Goal: Submit feedback/report problem

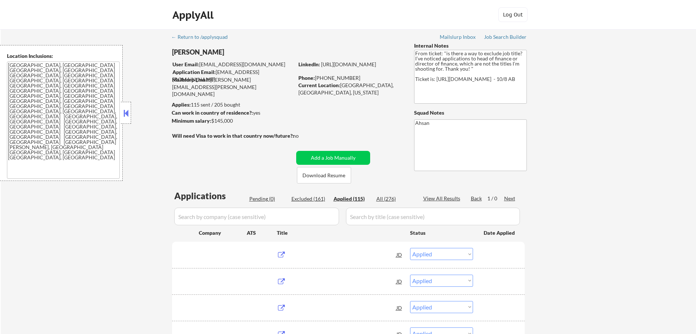
select select ""applied""
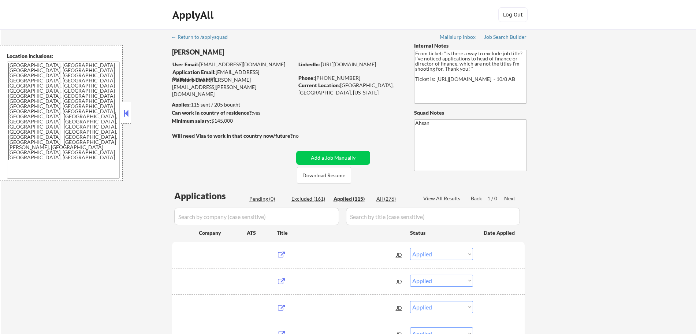
select select ""applied""
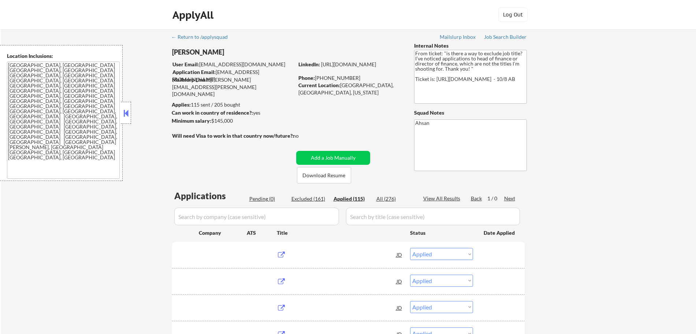
select select ""applied""
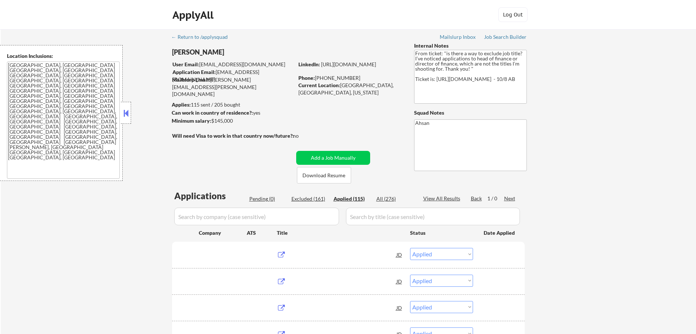
select select ""applied""
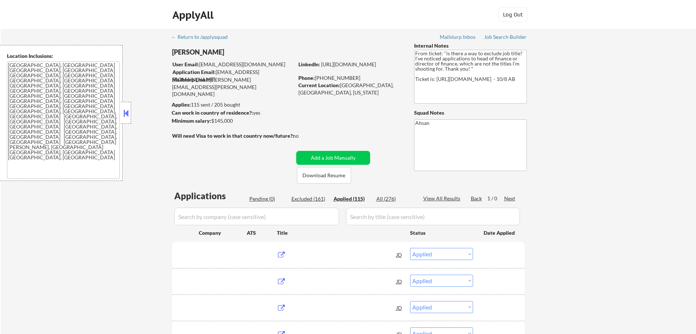
select select ""applied""
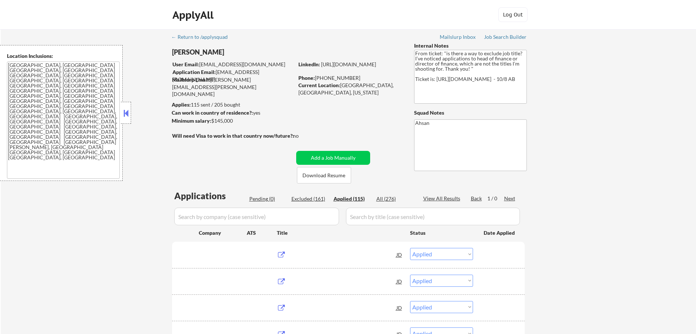
select select ""applied""
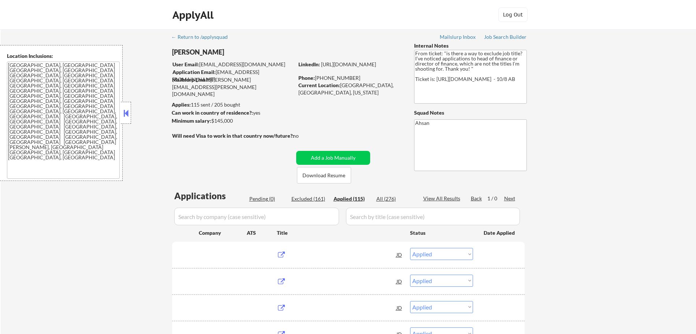
select select ""applied""
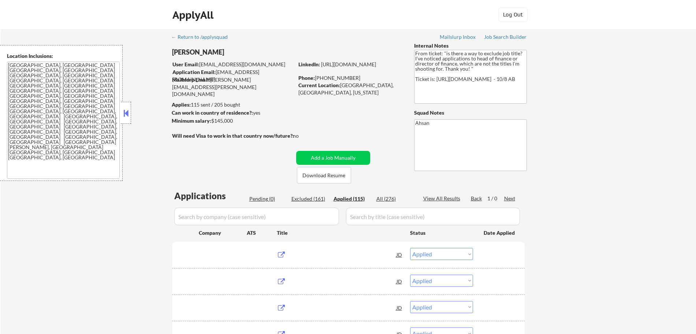
select select ""applied""
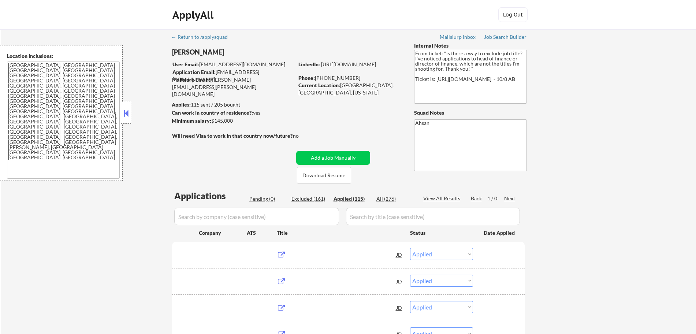
select select ""applied""
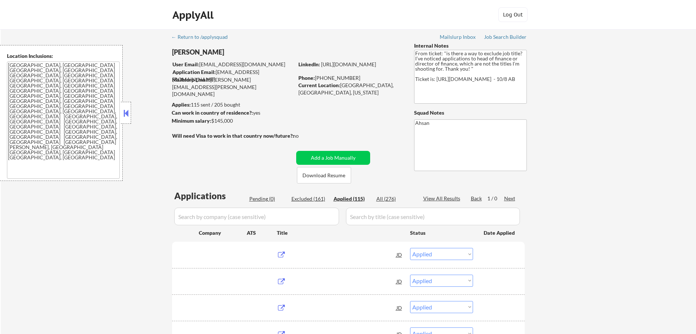
select select ""applied""
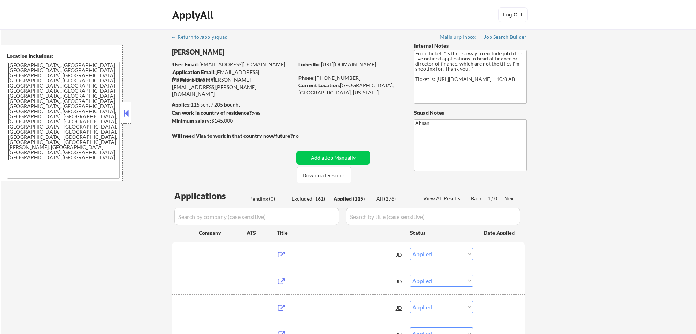
select select ""applied""
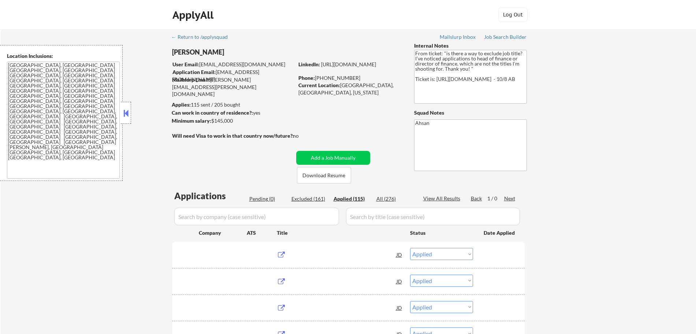
select select ""applied""
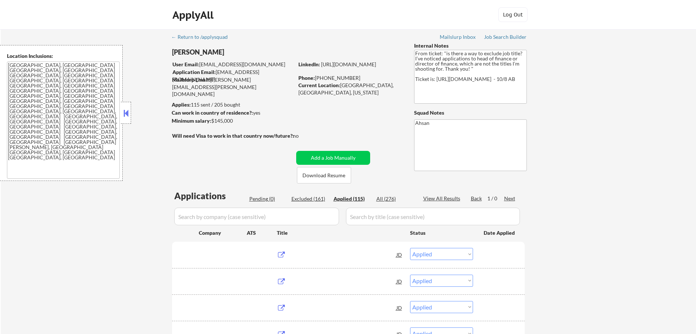
select select ""applied""
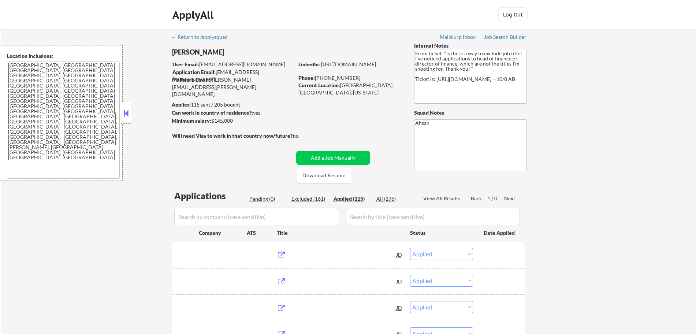
select select ""applied""
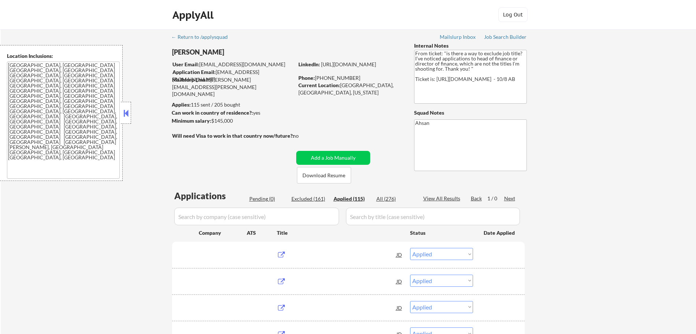
select select ""applied""
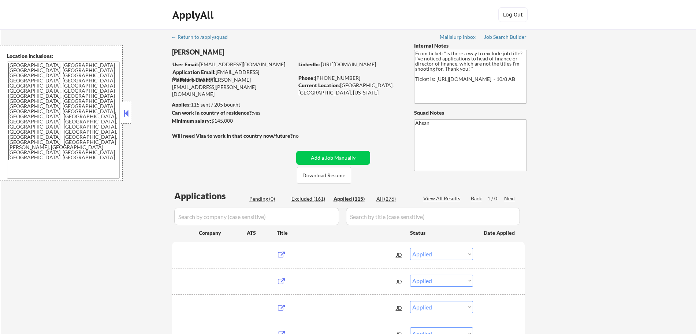
select select ""applied""
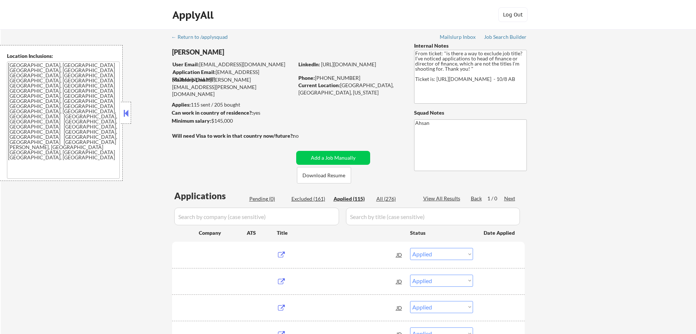
select select ""applied""
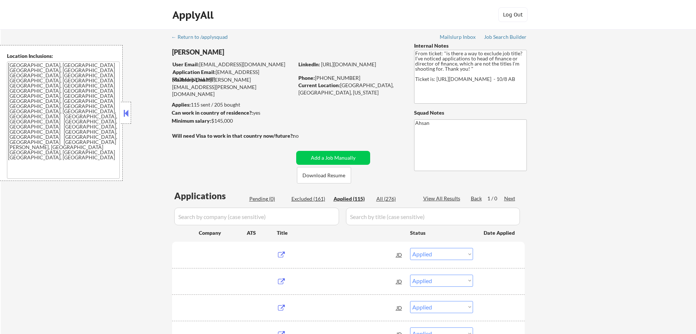
select select ""applied""
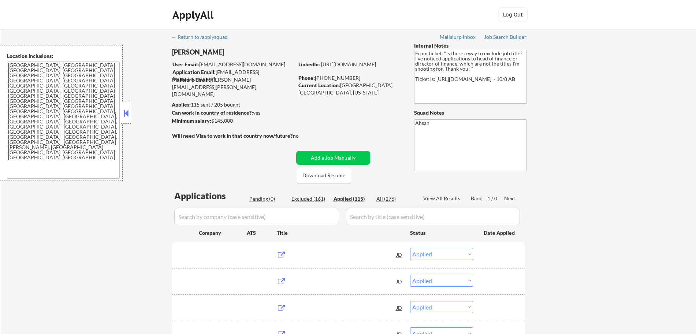
select select ""applied""
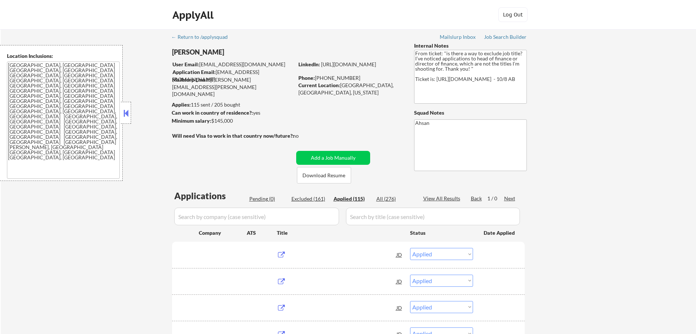
select select ""applied""
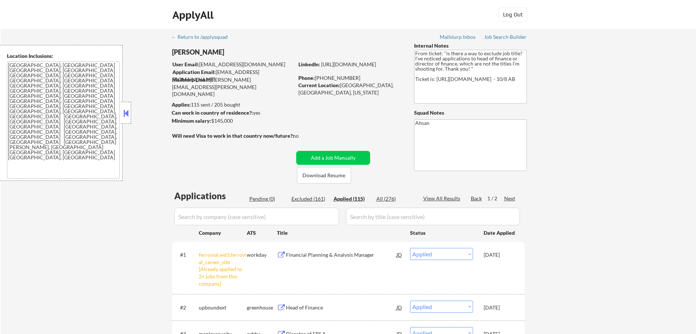
click at [389, 218] on input "input" at bounding box center [433, 217] width 174 height 18
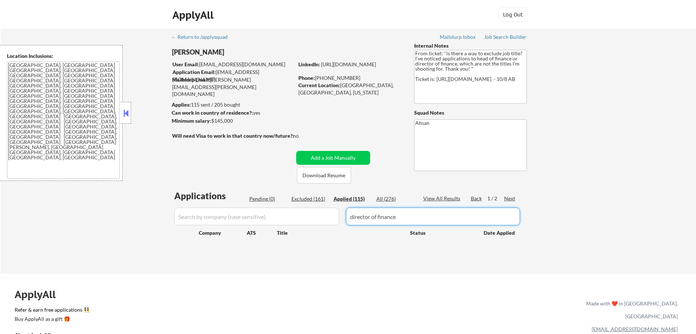
drag, startPoint x: 372, startPoint y: 218, endPoint x: 347, endPoint y: 212, distance: 25.9
click at [347, 212] on input "input" at bounding box center [433, 217] width 174 height 18
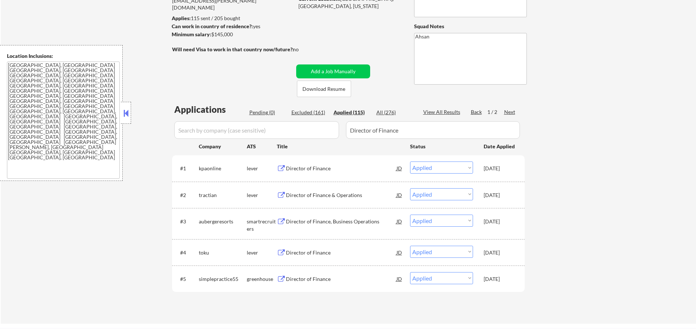
scroll to position [86, 0]
drag, startPoint x: 372, startPoint y: 132, endPoint x: 300, endPoint y: 129, distance: 71.8
click at [300, 129] on div at bounding box center [348, 131] width 353 height 18
type input "Head of Finance"
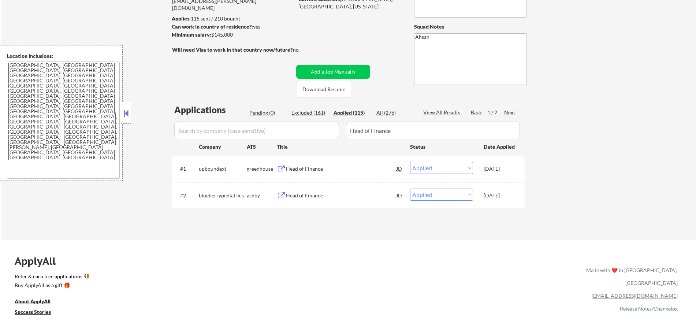
type textarea "From ticket: "is there a way to exclude job title? I’ve noticed applications to…"
